Goal: Information Seeking & Learning: Check status

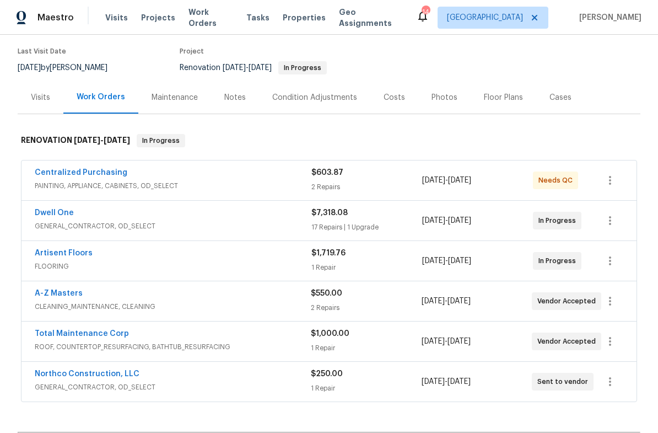
scroll to position [87, 0]
click at [62, 251] on link "Artisent Floors" at bounding box center [64, 253] width 58 height 8
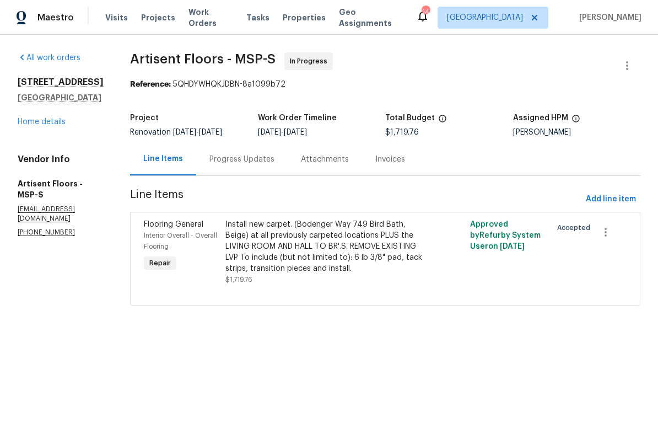
click at [241, 159] on div "Progress Updates" at bounding box center [241, 159] width 65 height 11
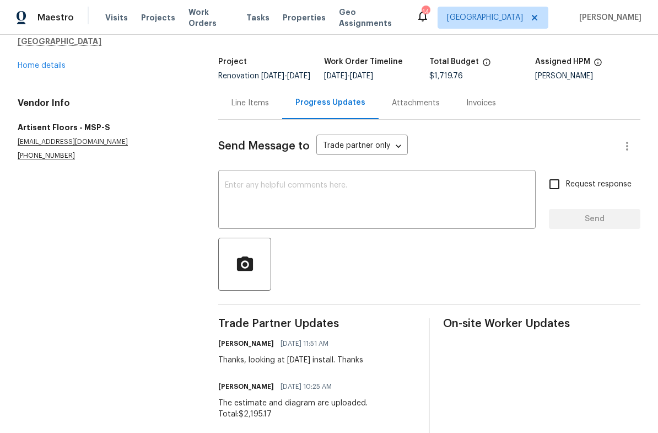
scroll to position [55, 0]
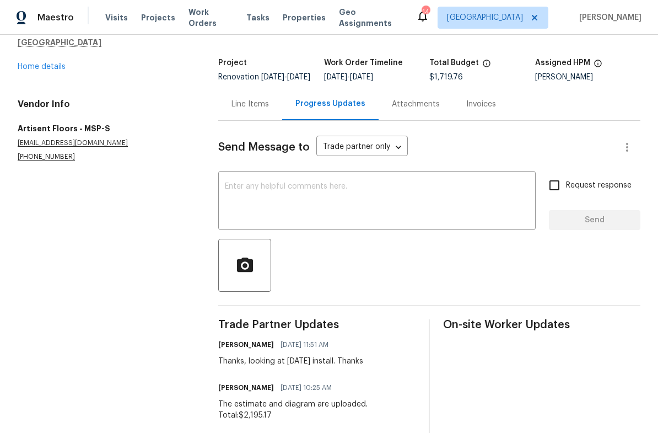
click at [33, 69] on link "Home details" at bounding box center [42, 67] width 48 height 8
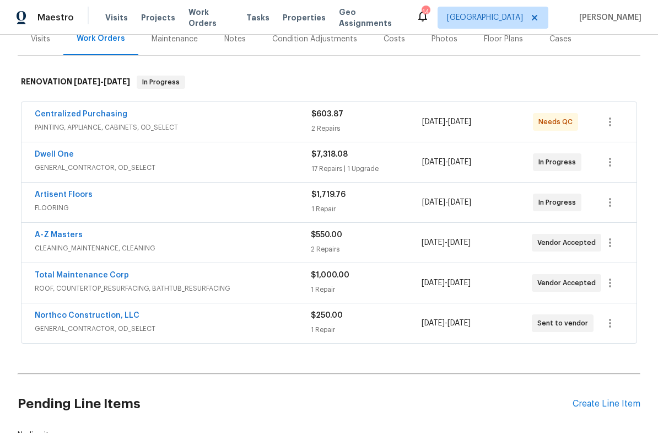
scroll to position [148, 0]
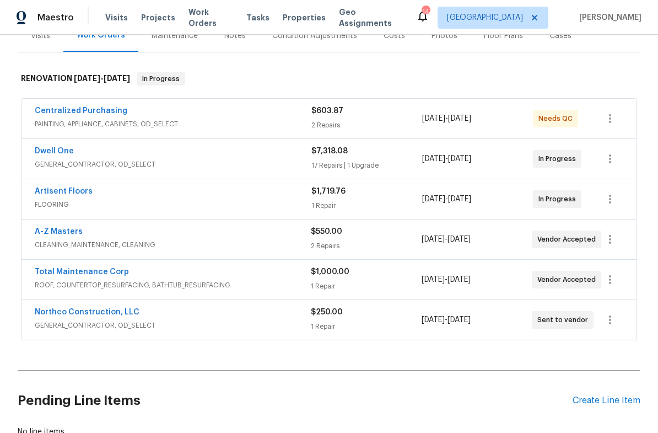
click at [57, 152] on link "Dwell One" at bounding box center [54, 151] width 39 height 8
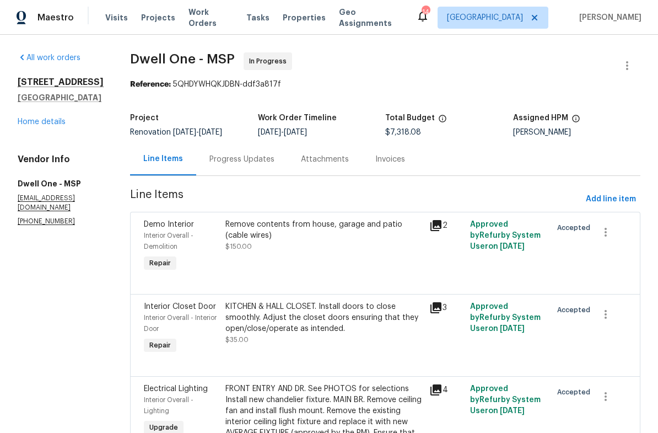
click at [219, 165] on div "Progress Updates" at bounding box center [241, 159] width 91 height 33
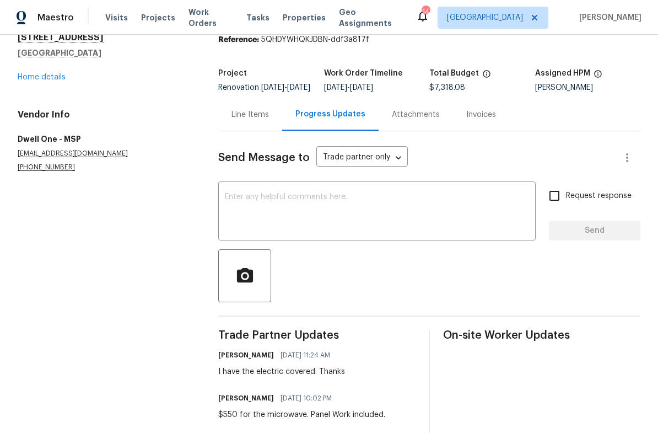
scroll to position [44, 0]
click at [29, 77] on link "Home details" at bounding box center [42, 78] width 48 height 8
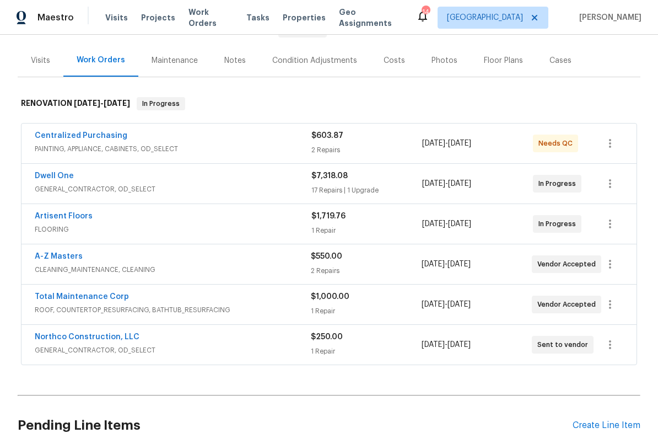
scroll to position [78, 0]
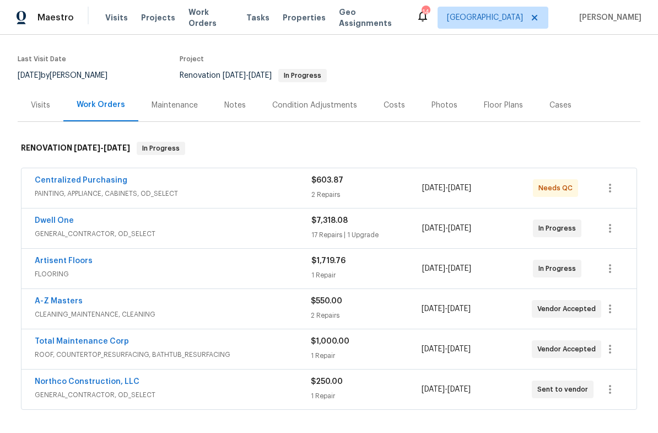
click at [389, 109] on div "Costs" at bounding box center [394, 105] width 21 height 11
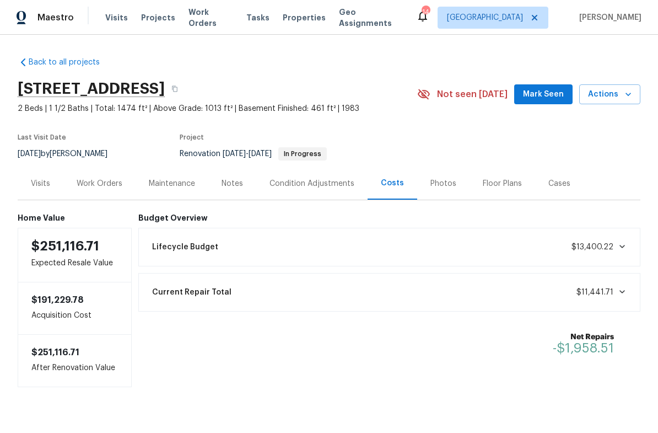
click at [89, 179] on div "Work Orders" at bounding box center [100, 183] width 46 height 11
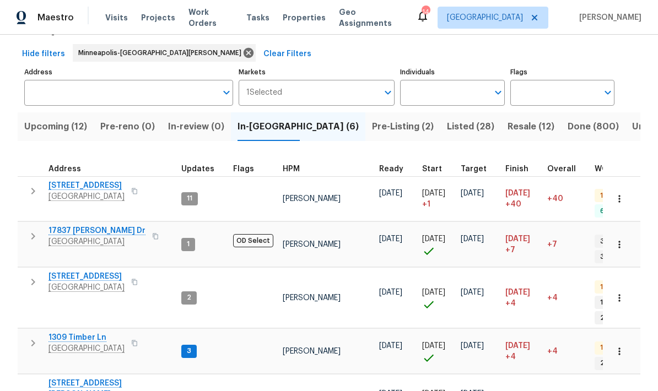
scroll to position [44, 0]
click at [37, 119] on span "Upcoming (12)" at bounding box center [55, 126] width 63 height 15
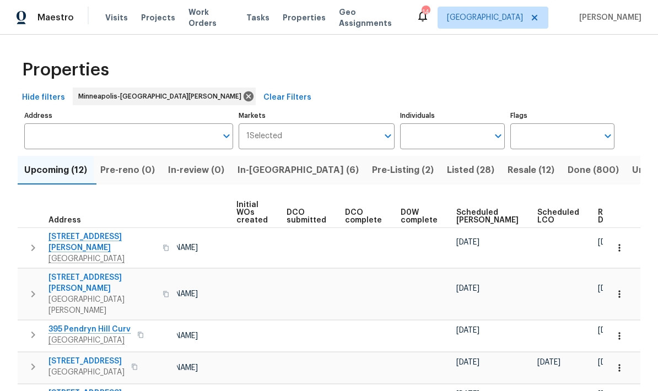
scroll to position [0, 90]
click at [598, 218] on span "Ready Date" at bounding box center [610, 216] width 24 height 15
